Goal: Task Accomplishment & Management: Complete application form

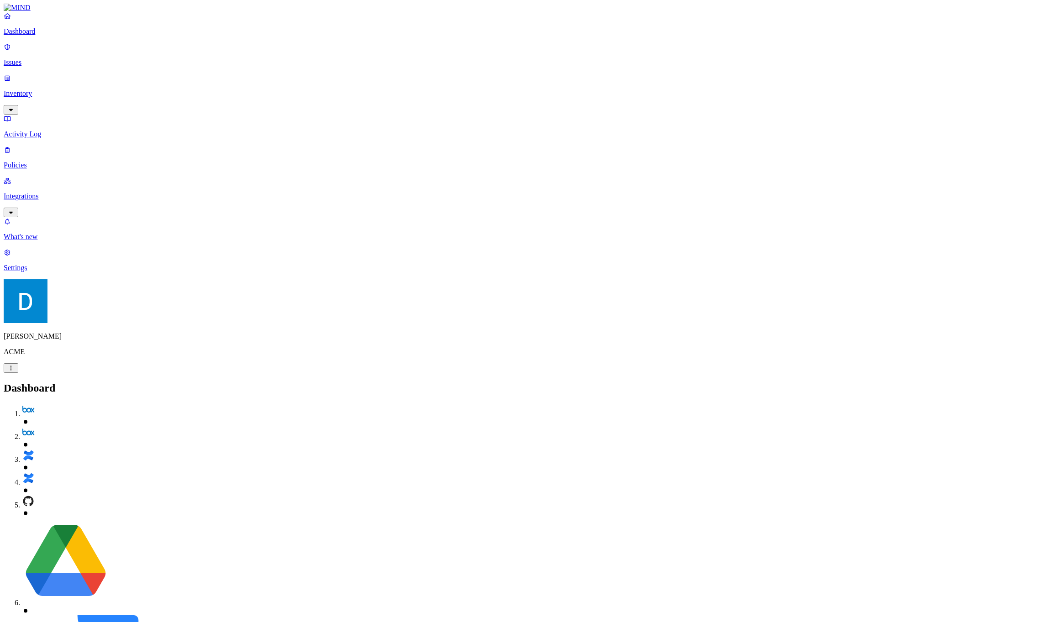
click at [68, 161] on p "Policies" at bounding box center [530, 165] width 1052 height 8
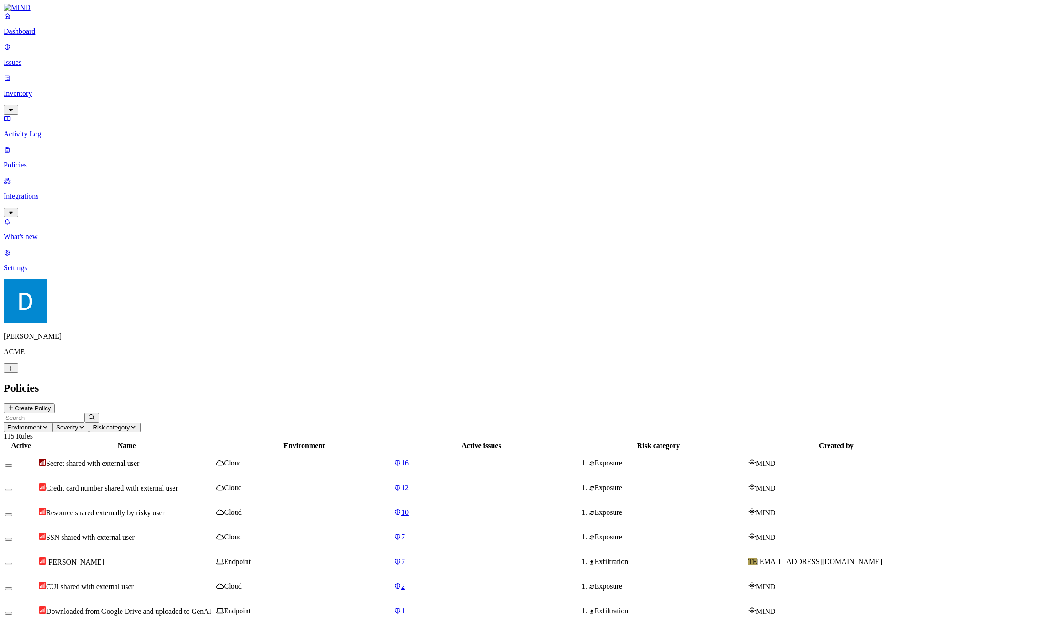
click at [1028, 382] on header "Policies Create Policy" at bounding box center [530, 397] width 1052 height 31
click at [55, 403] on button "Create Policy" at bounding box center [29, 408] width 51 height 10
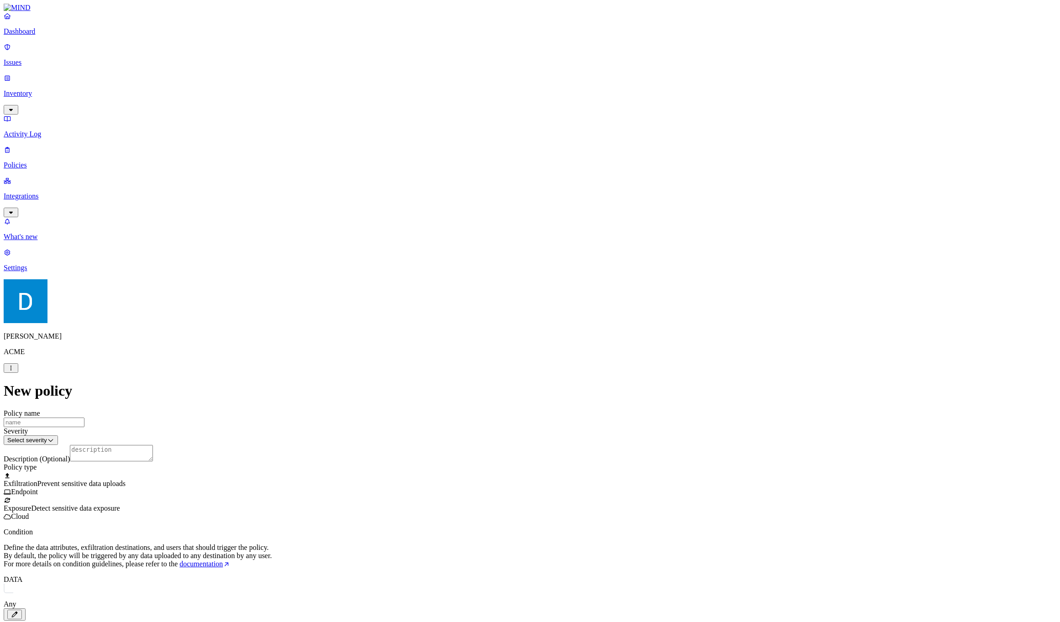
click at [120, 504] on span "Detect sensitive data exposure" at bounding box center [75, 508] width 89 height 8
click at [125, 480] on span "Prevent sensitive data uploads" at bounding box center [81, 484] width 88 height 8
click at [494, 320] on label "Web Category" at bounding box center [491, 318] width 27 height 16
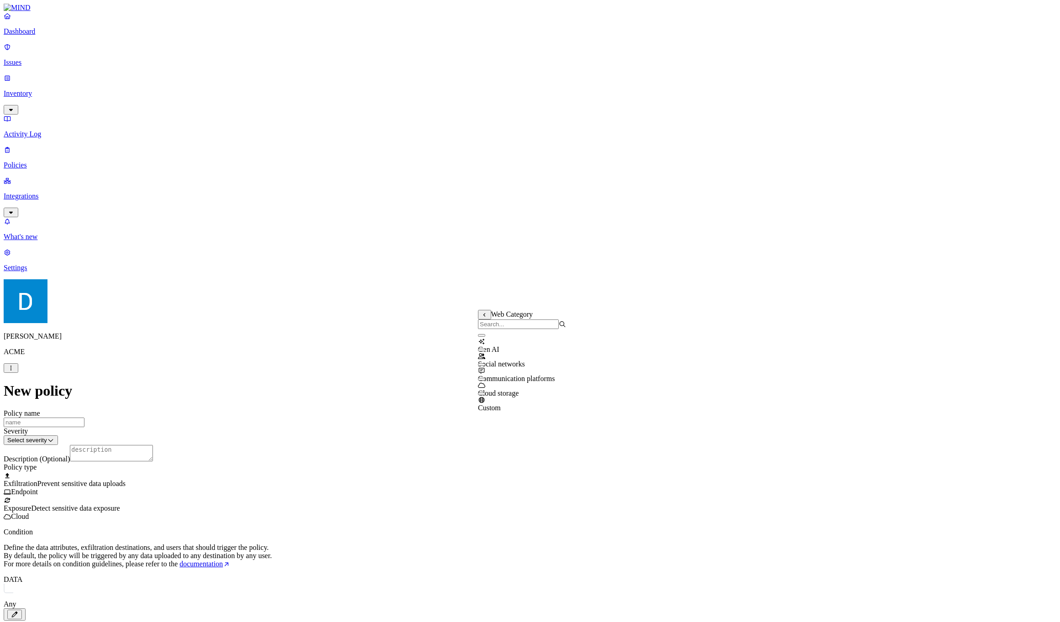
click at [496, 317] on label "Web Category" at bounding box center [491, 318] width 27 height 16
click at [482, 316] on icon at bounding box center [484, 315] width 6 height 5
click at [491, 332] on label "Web Domain" at bounding box center [490, 332] width 24 height 16
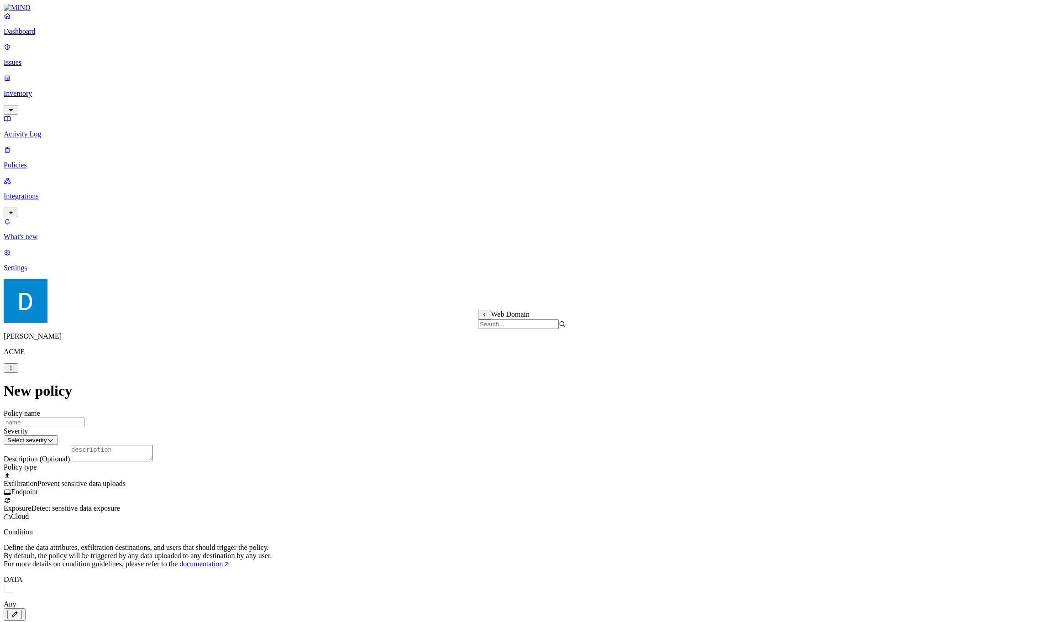
scroll to position [657, 0]
